Goal: Transaction & Acquisition: Book appointment/travel/reservation

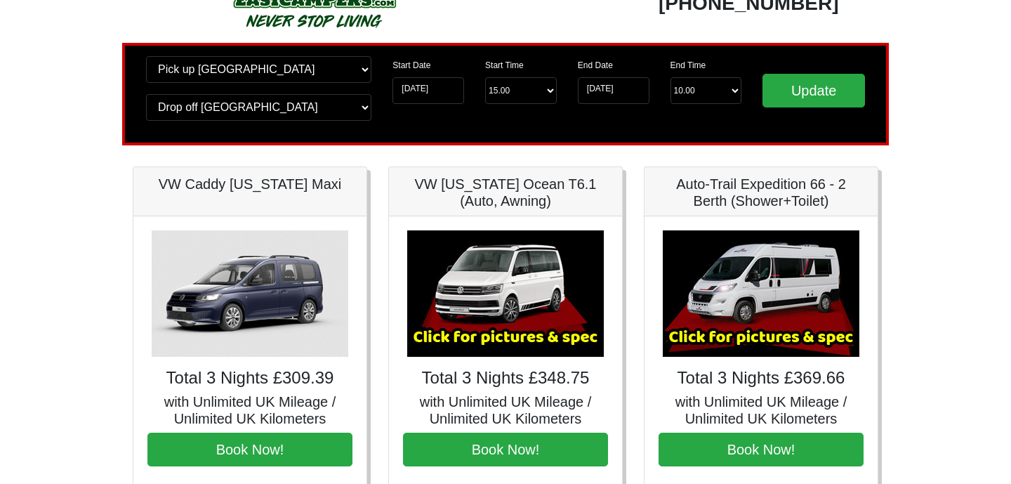
scroll to position [526, 0]
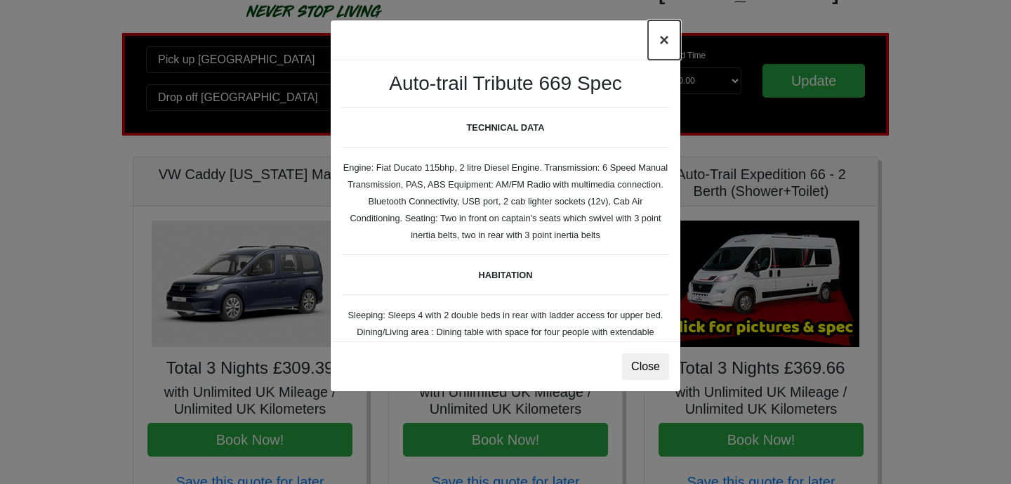
click at [660, 44] on button "×" at bounding box center [664, 39] width 32 height 39
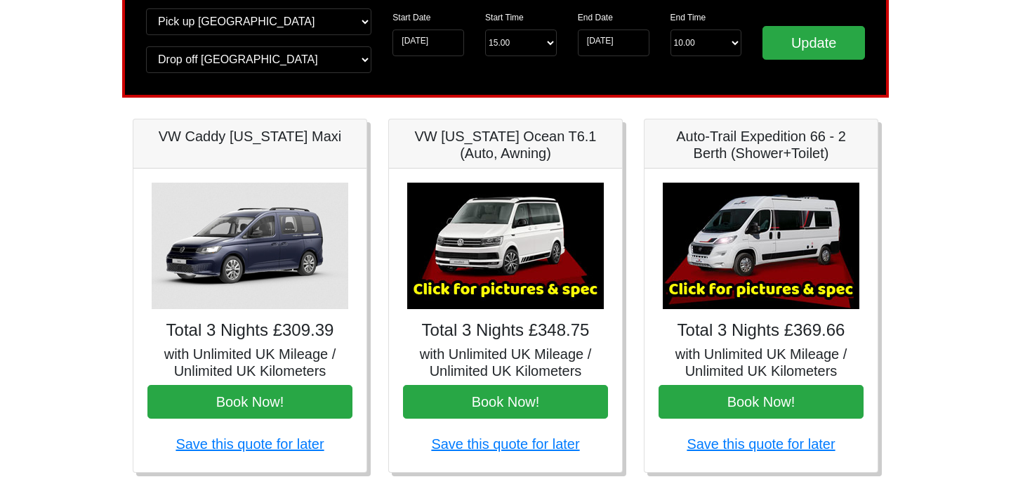
scroll to position [561, 0]
